Goal: Transaction & Acquisition: Purchase product/service

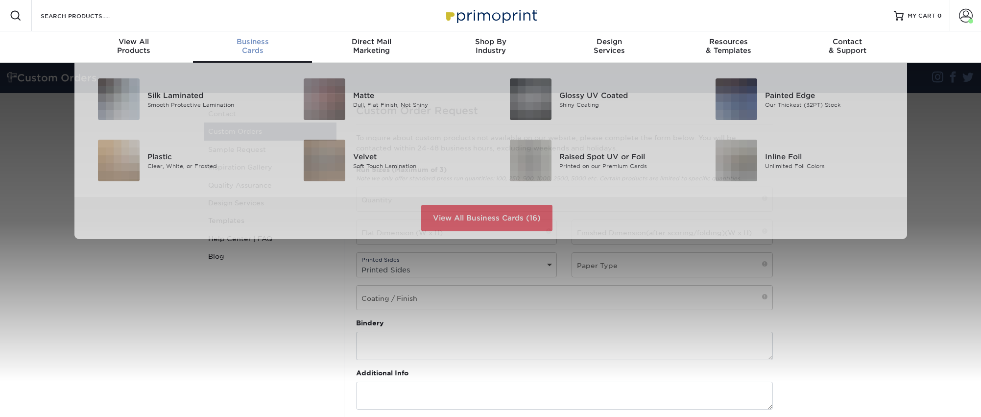
click at [246, 38] on span "Business" at bounding box center [252, 41] width 119 height 9
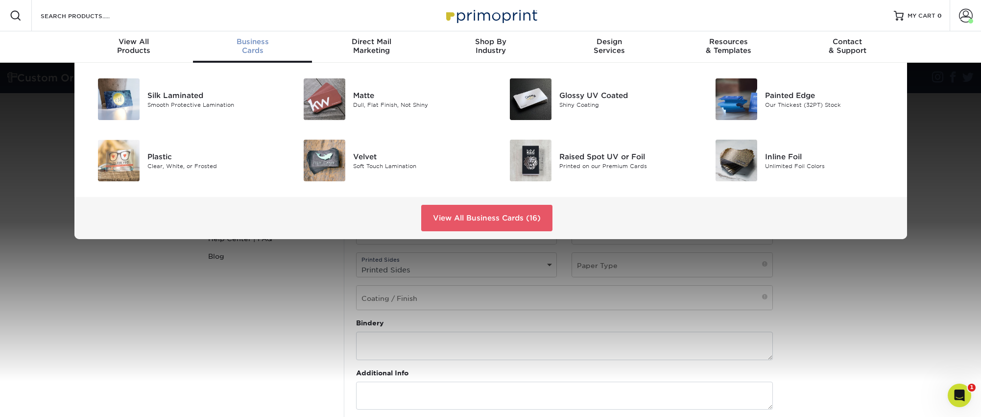
click at [251, 48] on div "Business Cards" at bounding box center [252, 46] width 119 height 18
click at [255, 41] on span "Business" at bounding box center [252, 41] width 119 height 9
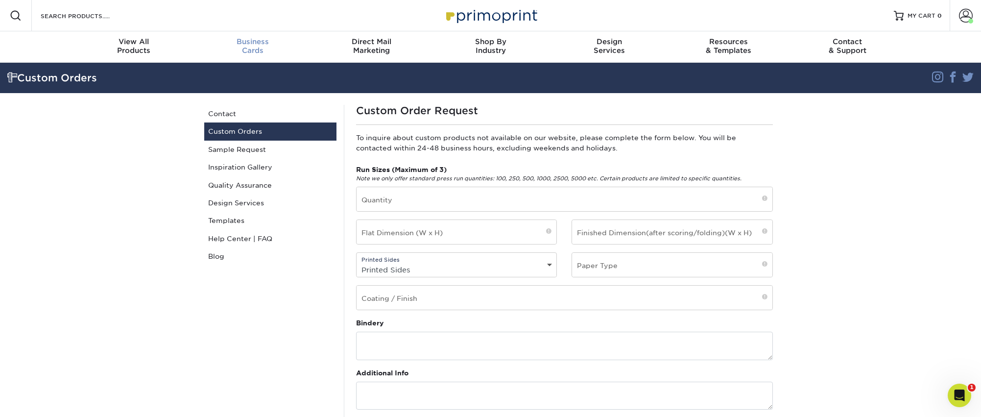
click at [259, 45] on span "Business" at bounding box center [252, 41] width 119 height 9
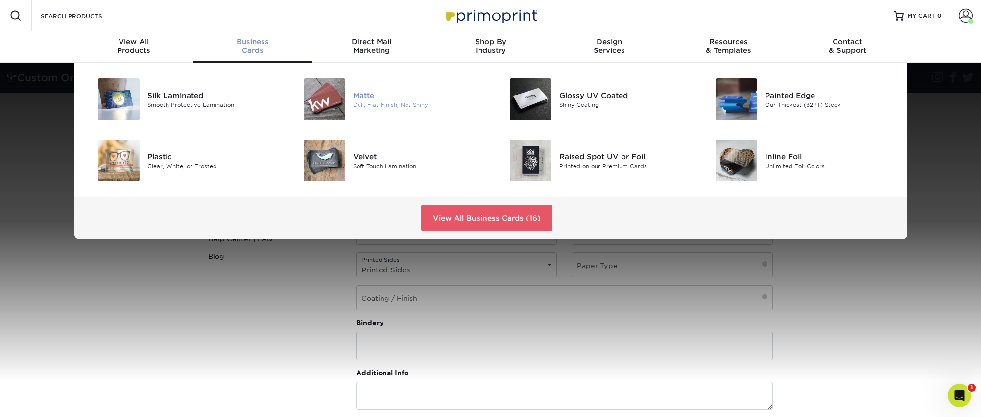
click at [370, 98] on div "Matte" at bounding box center [418, 95] width 130 height 11
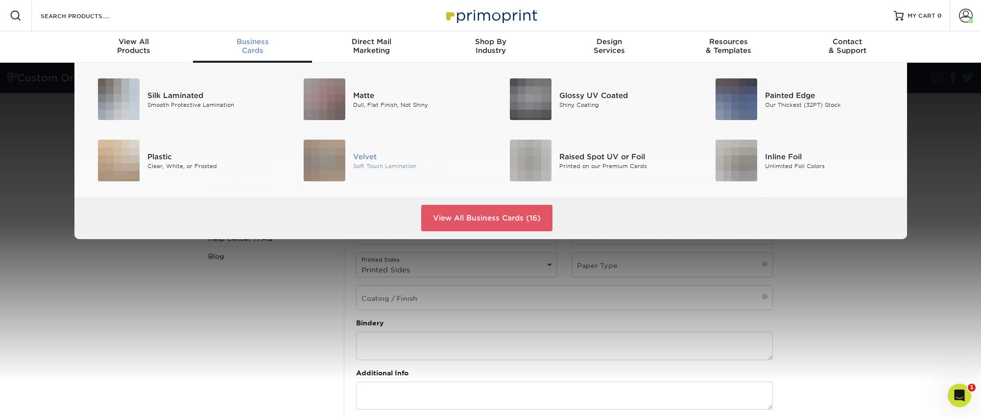
drag, startPoint x: 245, startPoint y: 48, endPoint x: 336, endPoint y: 179, distance: 159.1
click at [245, 49] on div "Business Cards" at bounding box center [252, 46] width 119 height 18
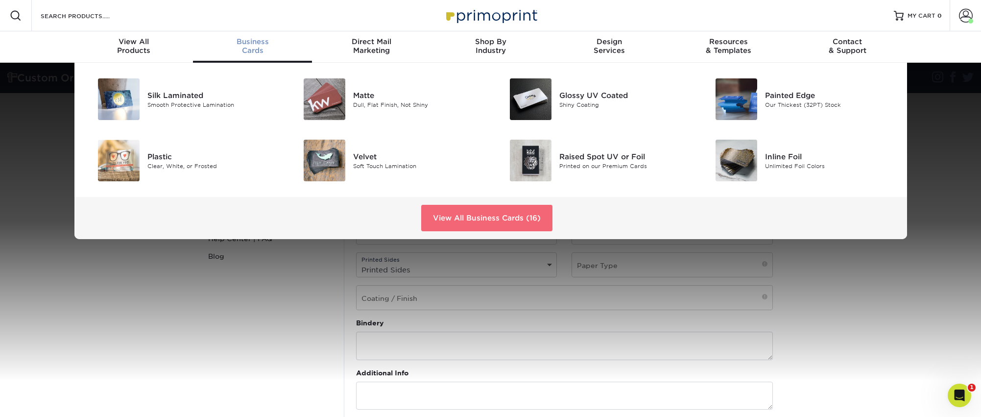
click at [452, 222] on link "View All Business Cards (16)" at bounding box center [486, 218] width 131 height 26
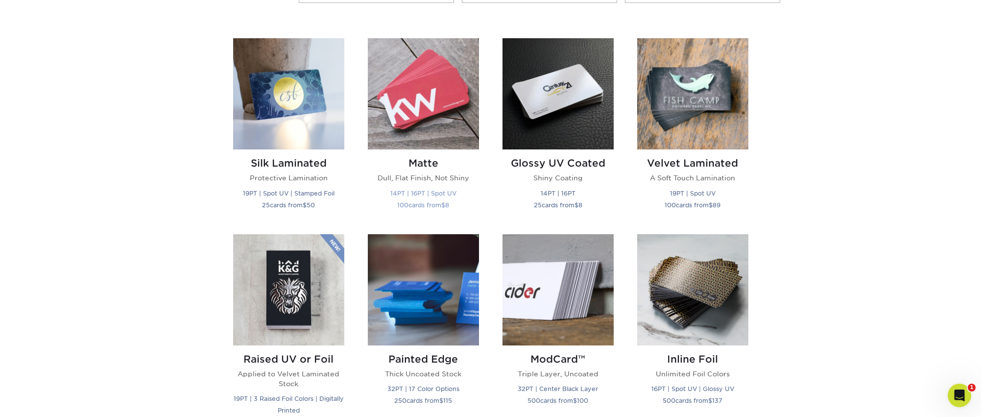
scroll to position [447, 0]
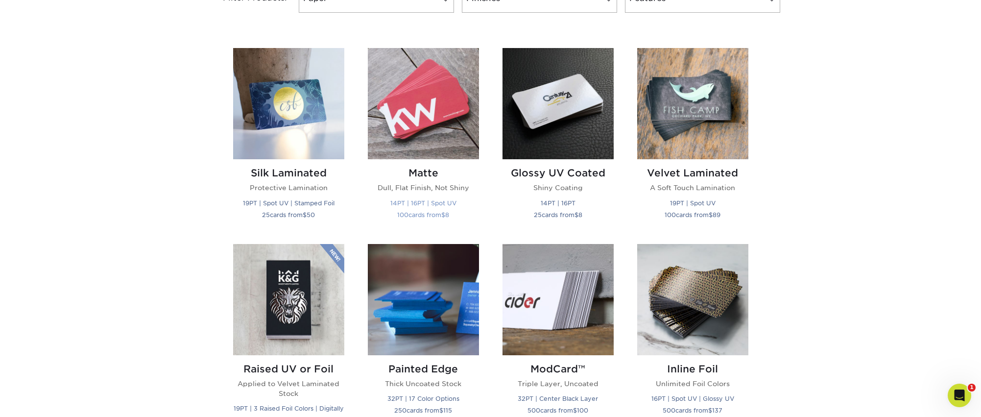
click at [399, 110] on img at bounding box center [423, 103] width 111 height 111
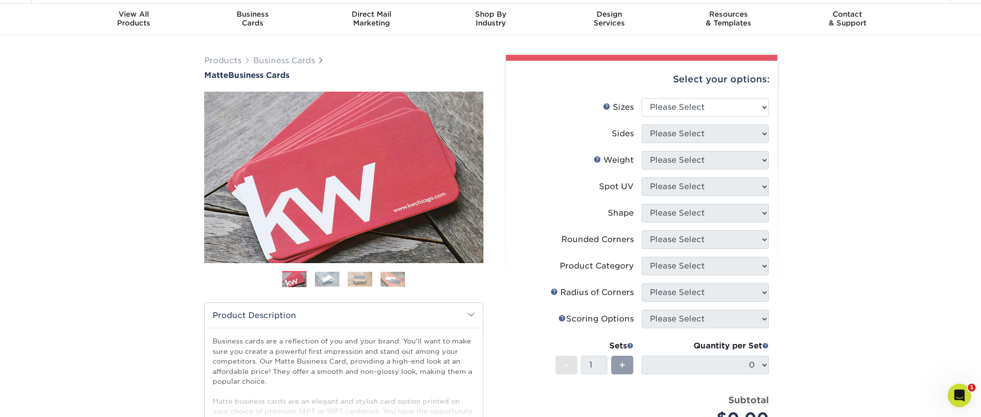
scroll to position [18, 0]
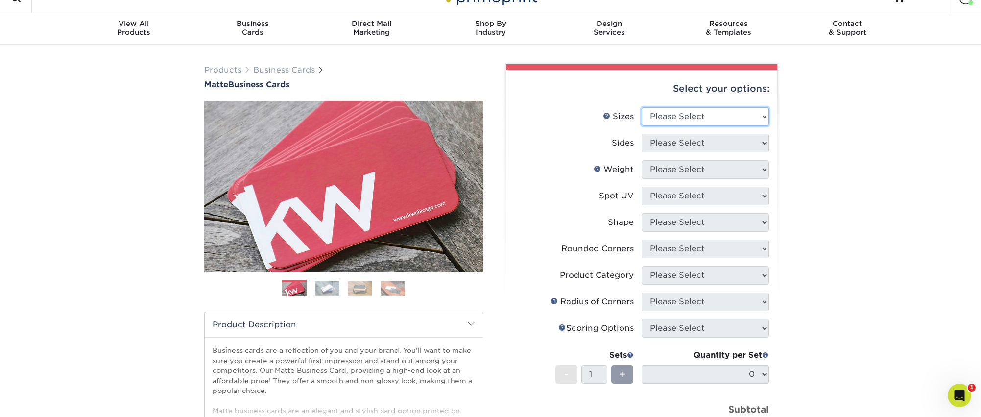
click at [708, 107] on select "Please Select 1.5" x 3.5" - Mini 1.75" x 3.5" - Mini 2" x 2" - Square 2" x 3" -…" at bounding box center [705, 116] width 127 height 19
select select "2.00x3.50"
click at [642, 107] on select "Please Select 1.5" x 3.5" - Mini 1.75" x 3.5" - Mini 2" x 2" - Square 2" x 3" -…" at bounding box center [705, 116] width 127 height 19
click at [657, 143] on select "Please Select Print Both Sides Print Front Only" at bounding box center [705, 143] width 127 height 19
select select "13abbda7-1d64-4f25-8bb2-c179b224825d"
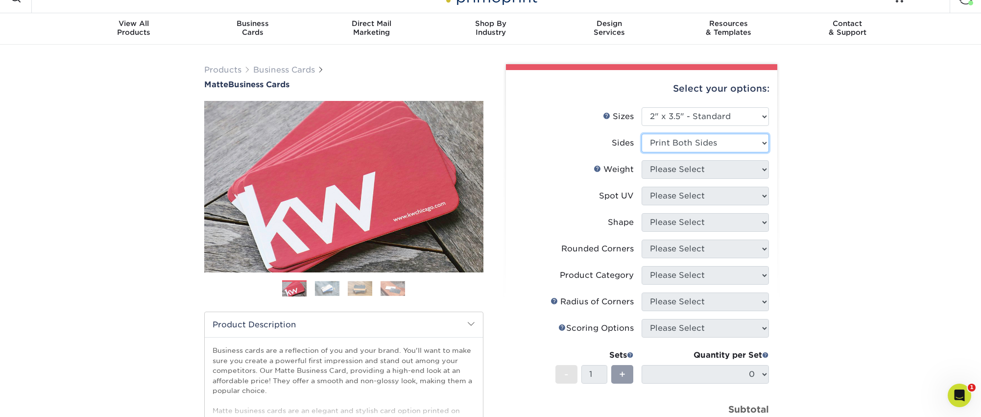
click at [642, 134] on select "Please Select Print Both Sides Print Front Only" at bounding box center [705, 143] width 127 height 19
click at [656, 169] on select "Please Select" at bounding box center [705, 169] width 127 height 19
select select "14PT"
click at [642, 160] on select "Please Select 16PT 14PT" at bounding box center [705, 169] width 127 height 19
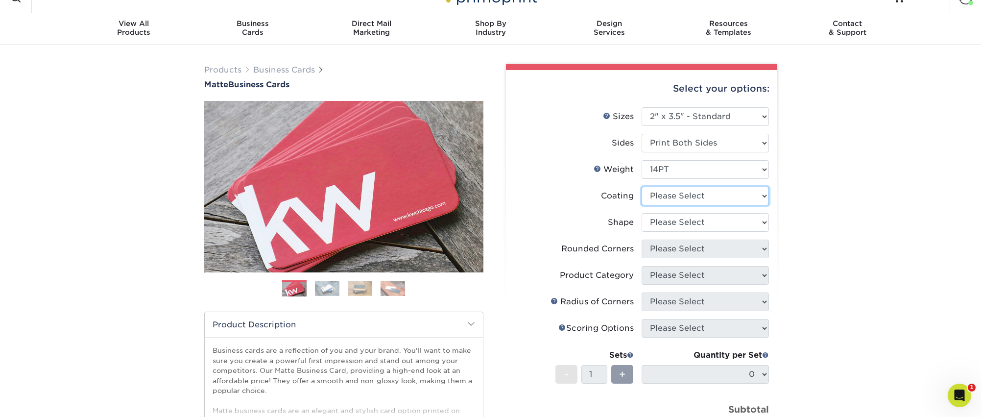
click at [657, 194] on select at bounding box center [705, 196] width 127 height 19
select select "121bb7b5-3b4d-429f-bd8d-bbf80e953313"
click at [642, 187] on select at bounding box center [705, 196] width 127 height 19
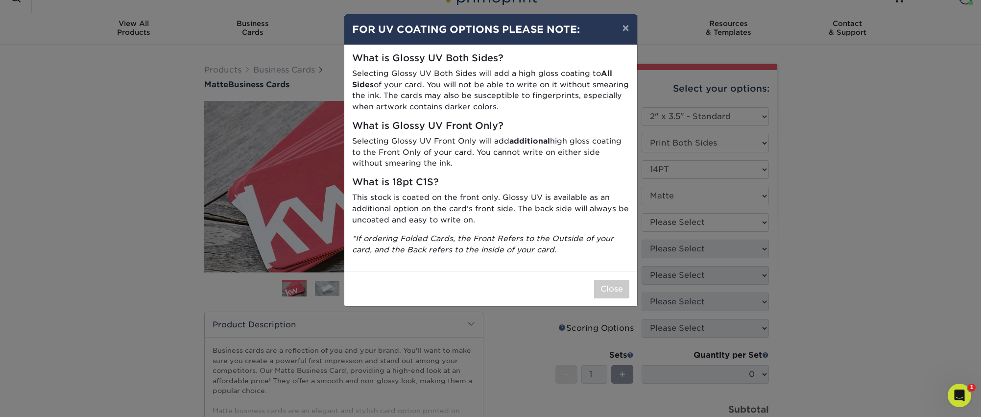
click at [666, 229] on div "× FOR UV COATING OPTIONS PLEASE NOTE: What is Glossy UV Both Sides? Selecting G…" at bounding box center [490, 208] width 981 height 417
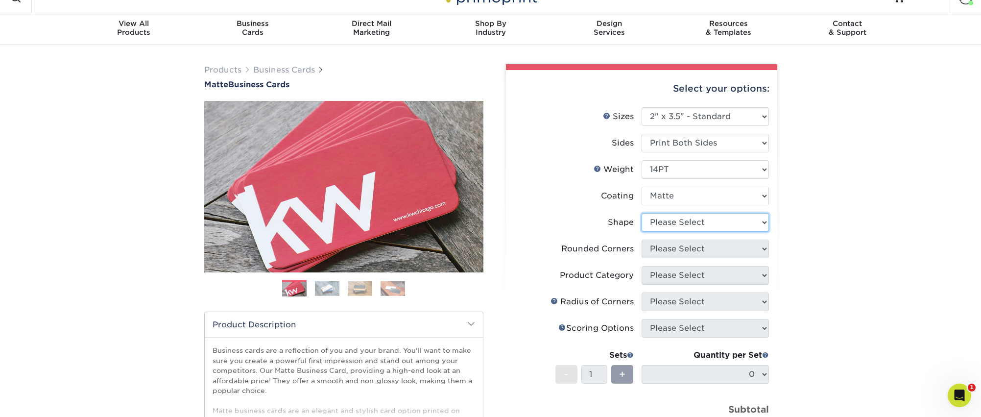
click at [666, 225] on select "Please Select Standard" at bounding box center [705, 222] width 127 height 19
select select "standard"
click at [642, 213] on select "Please Select Standard" at bounding box center [705, 222] width 127 height 19
click at [669, 248] on select "Please Select Yes - Round 2 Corners Yes - Round 4 Corners No" at bounding box center [705, 249] width 127 height 19
select select "0"
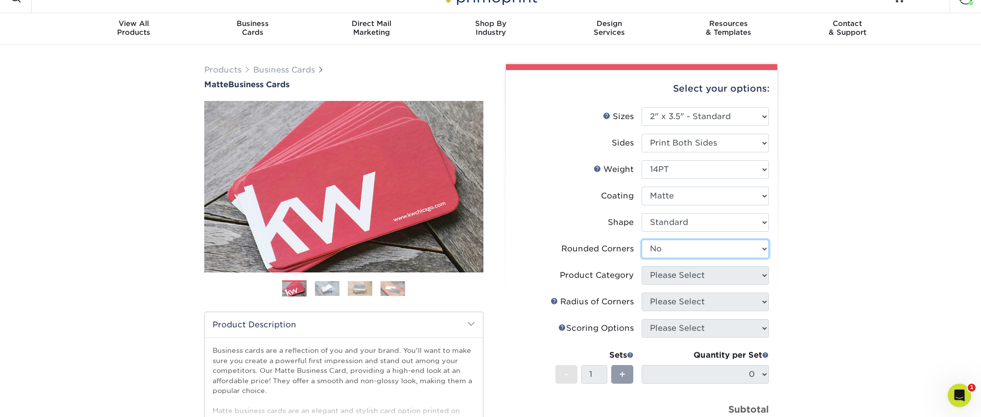
click at [642, 240] on select "Please Select Yes - Round 2 Corners Yes - Round 4 Corners No" at bounding box center [705, 249] width 127 height 19
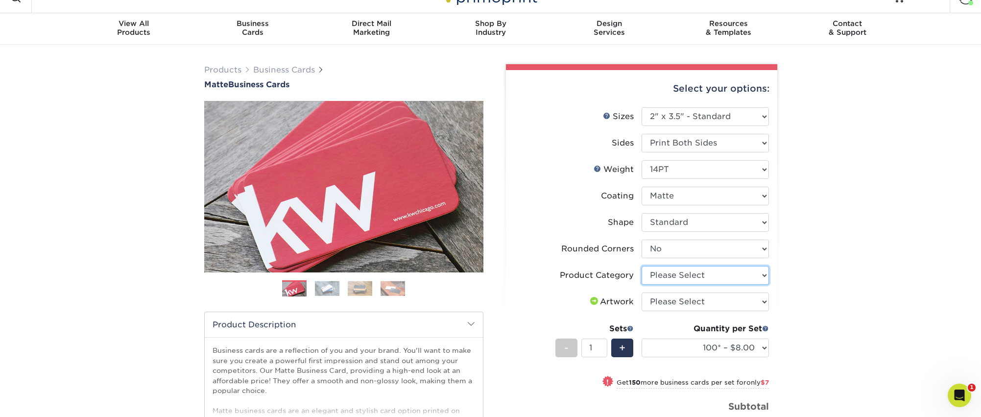
click at [687, 276] on select "Please Select Business Cards" at bounding box center [705, 275] width 127 height 19
select select "3b5148f1-0588-4f88-a218-97bcfdce65c1"
click at [642, 266] on select "Please Select Business Cards" at bounding box center [705, 275] width 127 height 19
click at [688, 306] on select "Please Select I will upload files I need a design - $100" at bounding box center [705, 301] width 127 height 19
select select "upload"
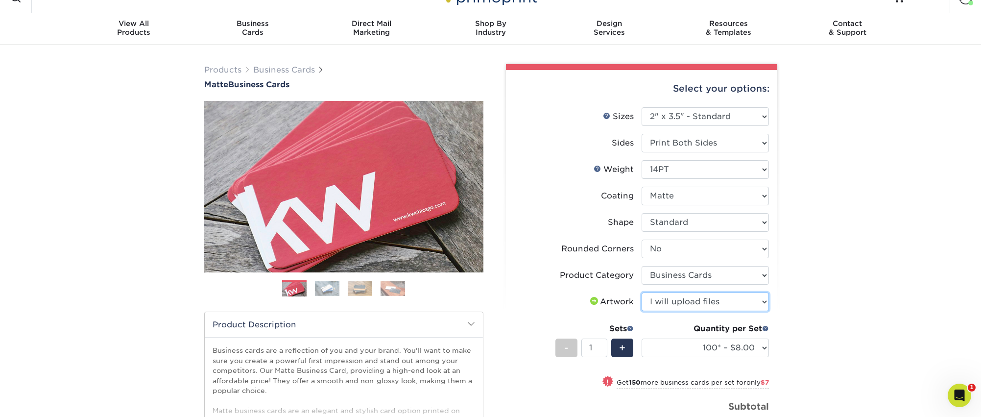
click at [642, 292] on select "Please Select I will upload files I need a design - $100" at bounding box center [705, 301] width 127 height 19
click at [692, 344] on select "100* – $8.00 250* – $15.00 500 – $30.00 1000 – $37.00 2500 – $66.00 5000 – $127…" at bounding box center [705, 347] width 127 height 19
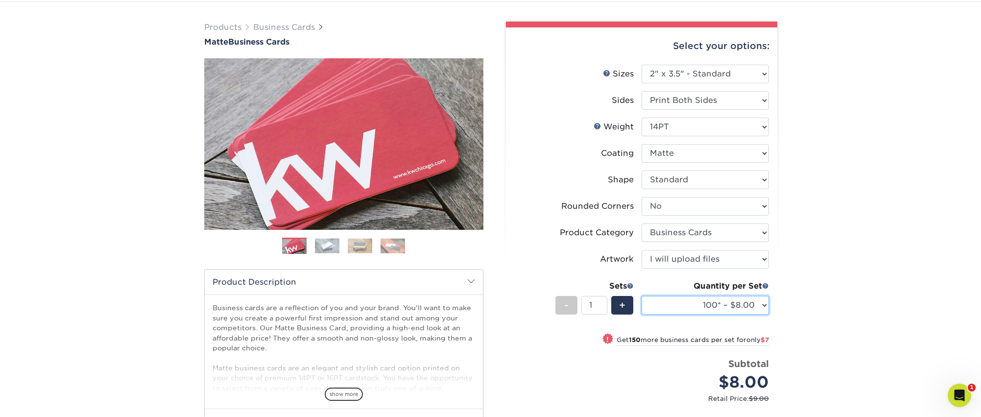
scroll to position [59, 0]
